Goal: Task Accomplishment & Management: Manage account settings

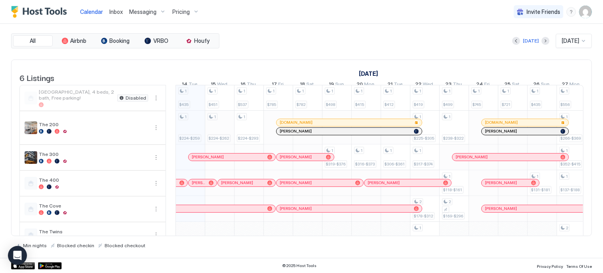
scroll to position [0, 440]
click at [191, 4] on button "Pricing" at bounding box center [185, 11] width 33 height 23
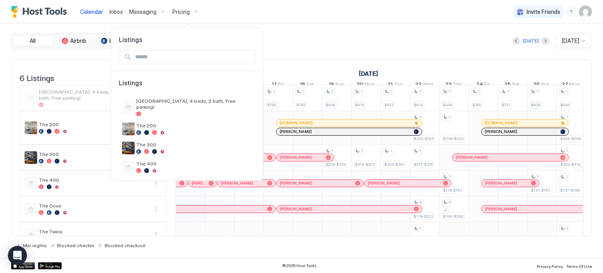
click at [581, 11] on div at bounding box center [301, 136] width 603 height 273
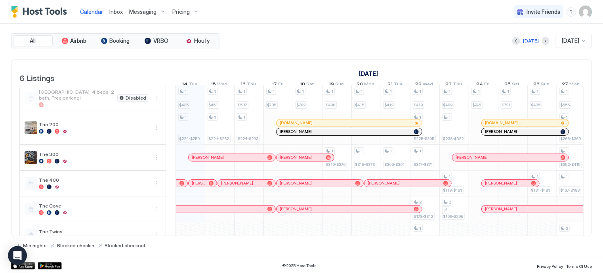
click at [581, 11] on img "User profile" at bounding box center [585, 12] width 13 height 13
click at [519, 41] on span "Settings" at bounding box center [513, 44] width 21 height 7
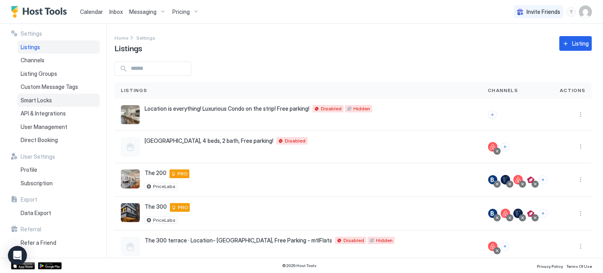
click at [61, 99] on div "Smart Locks" at bounding box center [58, 99] width 82 height 13
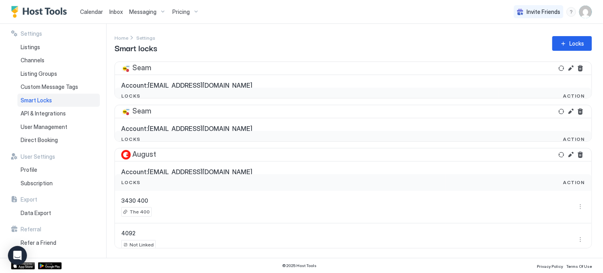
click at [32, 97] on span "Smart Locks" at bounding box center [36, 100] width 31 height 7
click at [561, 153] on button "Refresh" at bounding box center [562, 155] width 10 height 10
click at [25, 113] on span "API & Integrations" at bounding box center [43, 113] width 45 height 7
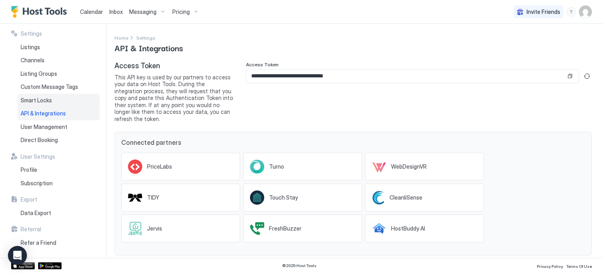
click at [42, 100] on span "Smart Locks" at bounding box center [36, 100] width 31 height 7
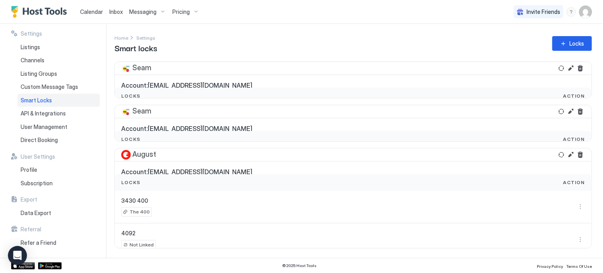
click at [42, 100] on span "Smart Locks" at bounding box center [36, 100] width 31 height 7
